Goal: Task Accomplishment & Management: Manage account settings

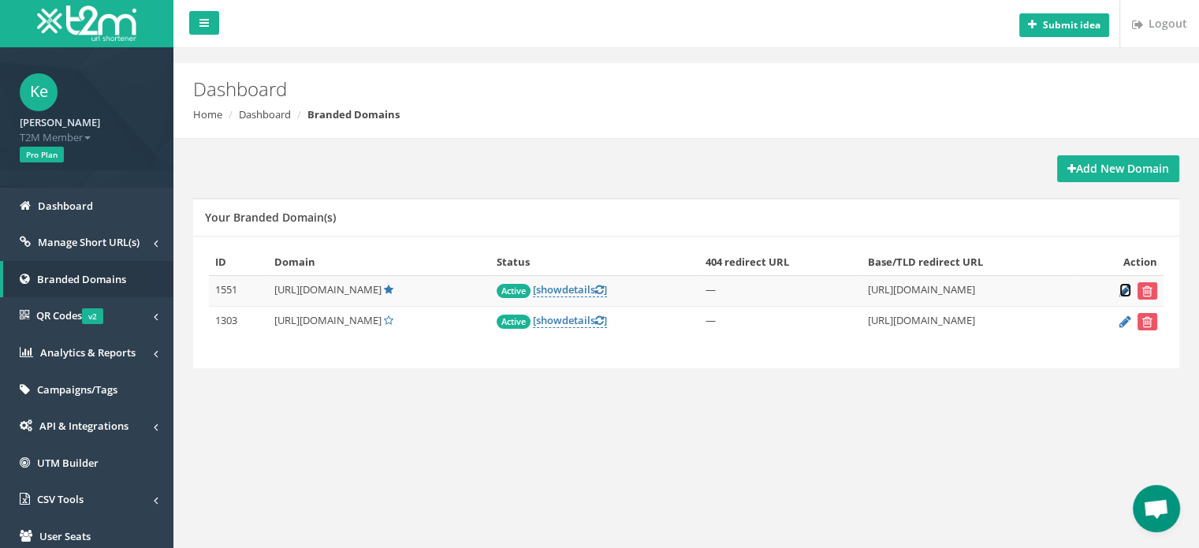
click at [1123, 285] on icon at bounding box center [1126, 290] width 12 height 10
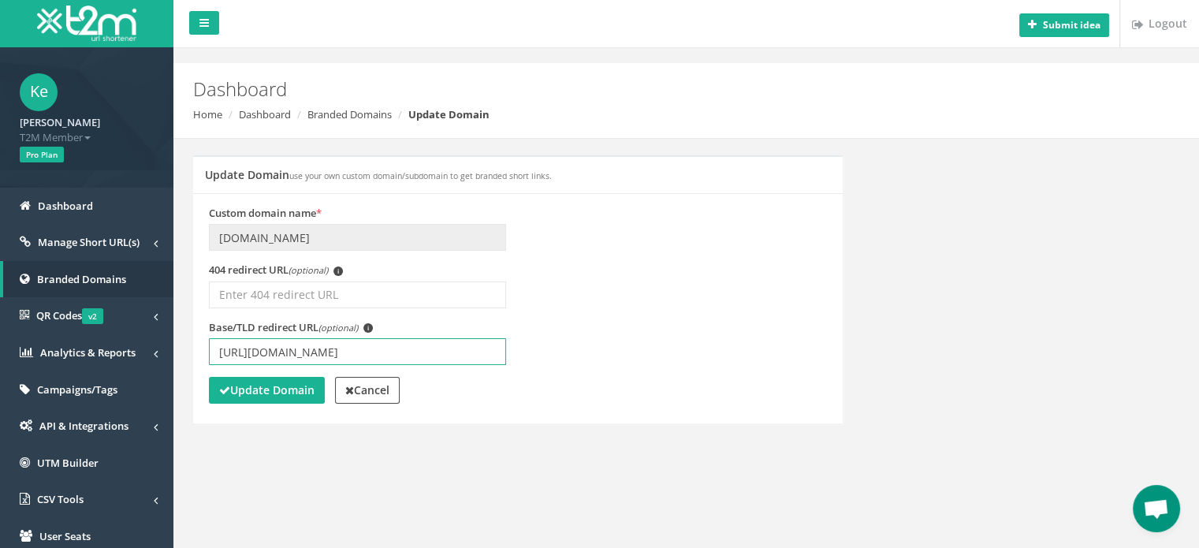
click at [357, 354] on input "[URL][DOMAIN_NAME]" at bounding box center [357, 351] width 297 height 27
type input "[URL][DOMAIN_NAME]"
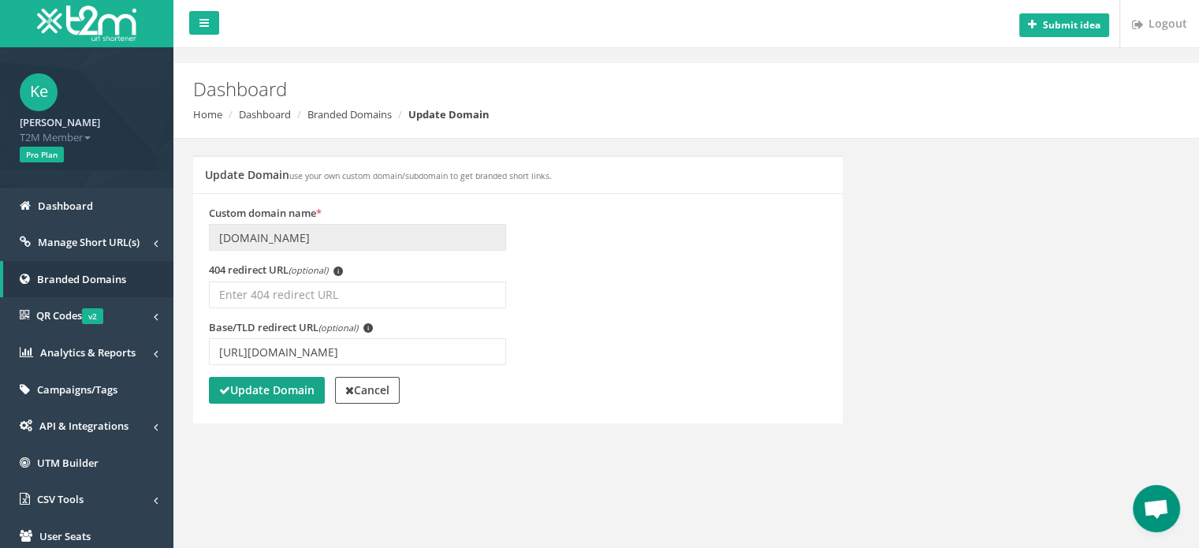
click at [253, 394] on strong "Update Domain" at bounding box center [266, 389] width 95 height 15
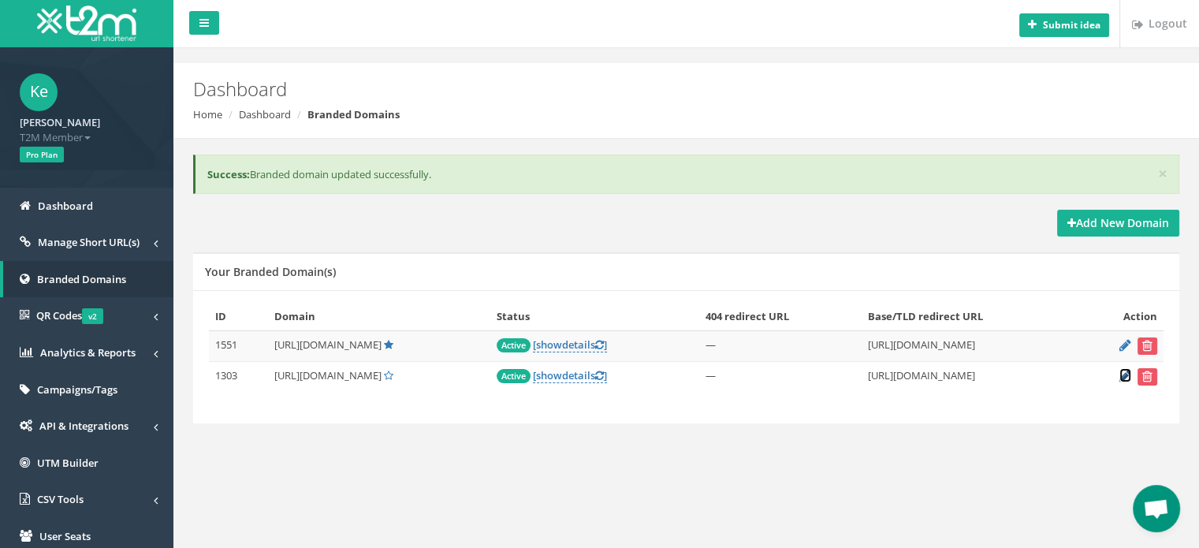
click at [1125, 373] on icon at bounding box center [1126, 376] width 12 height 10
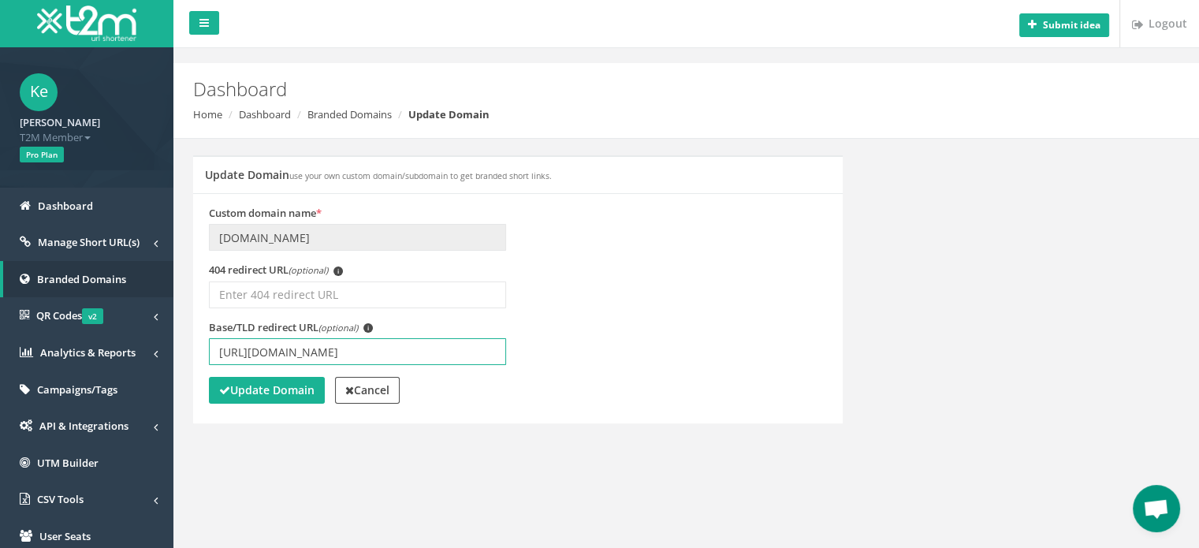
click at [355, 354] on input "[URL][DOMAIN_NAME]" at bounding box center [357, 351] width 297 height 27
type input "[URL][DOMAIN_NAME]"
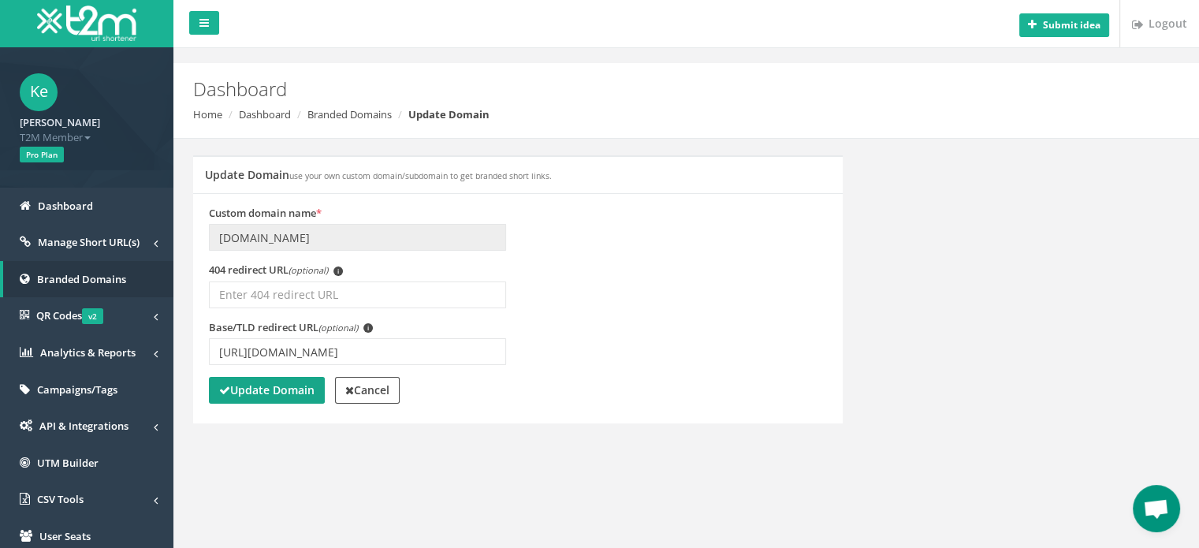
click at [298, 386] on strong "Update Domain" at bounding box center [266, 389] width 95 height 15
